Goal: Find specific page/section: Find specific page/section

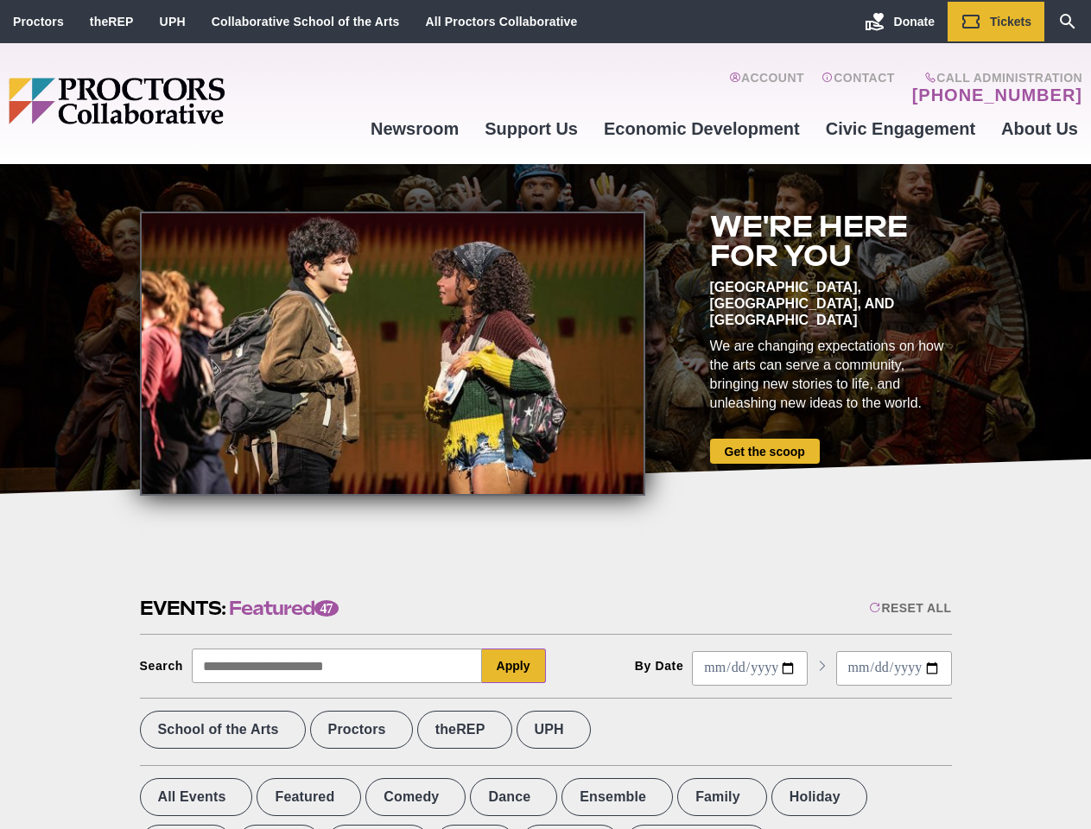
click at [545, 415] on div at bounding box center [392, 354] width 505 height 284
click at [908, 608] on div "Reset All" at bounding box center [910, 608] width 82 height 14
click at [514, 666] on button "Apply" at bounding box center [514, 666] width 64 height 35
